Goal: Go to known website: Access a specific website the user already knows

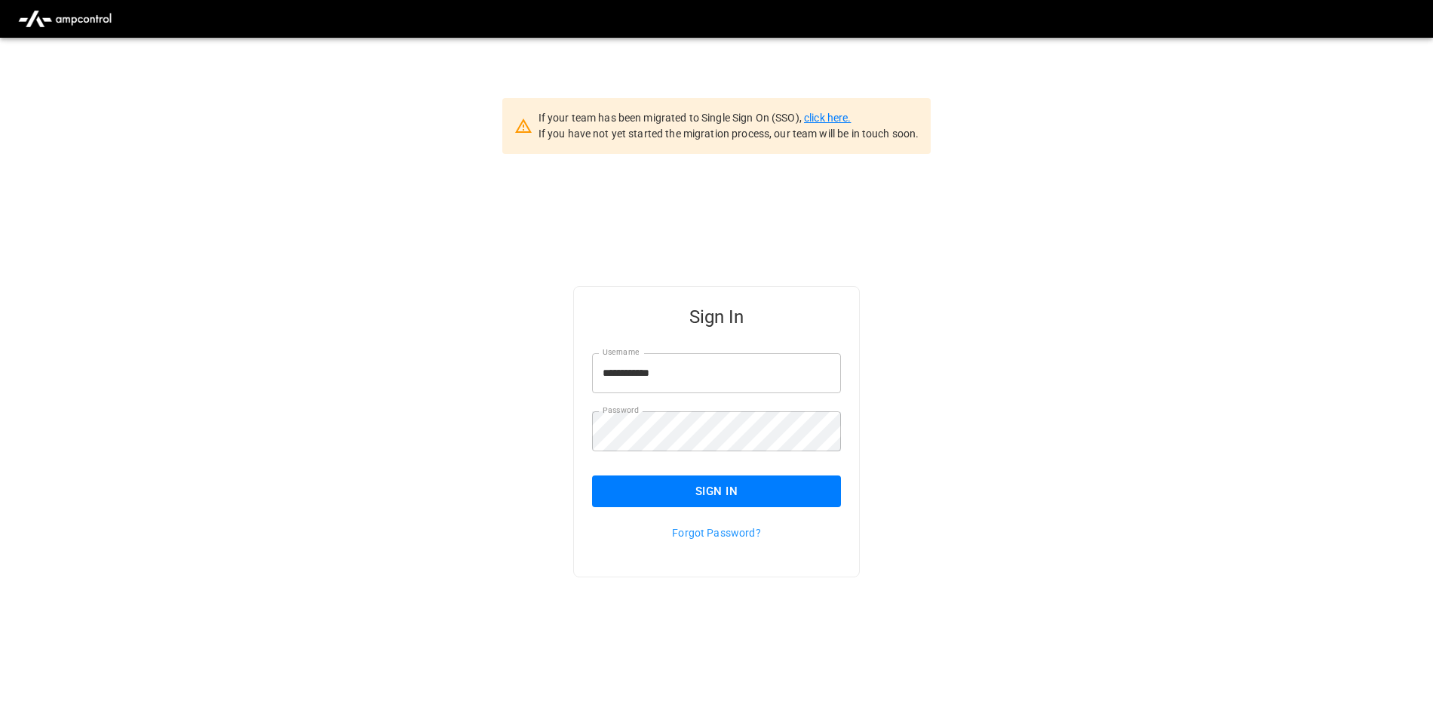
click at [824, 121] on link "click here." at bounding box center [827, 118] width 47 height 12
